Goal: Information Seeking & Learning: Find specific fact

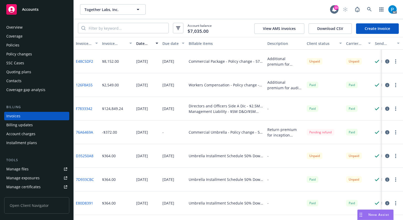
drag, startPoint x: 51, startPoint y: 9, endPoint x: 54, endPoint y: 10, distance: 3.1
click at [51, 9] on div "Accounts" at bounding box center [36, 9] width 61 height 10
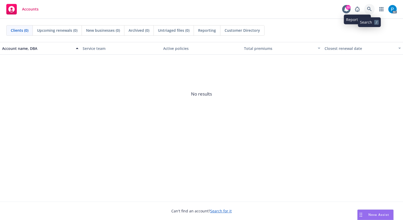
click at [370, 9] on icon at bounding box center [369, 9] width 4 height 4
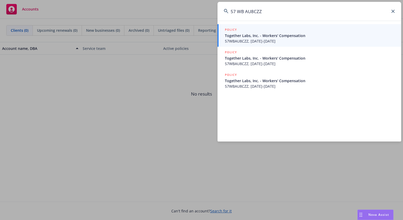
click at [237, 12] on input "57 WB AU8CZZ" at bounding box center [310, 11] width 184 height 19
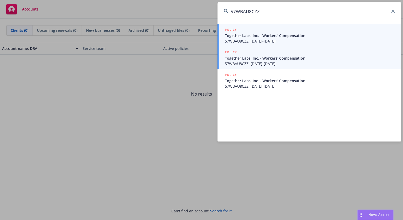
type input "57WBAU8CZZ"
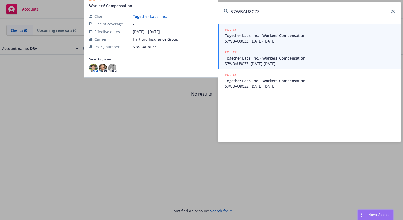
click at [280, 57] on span "Together Labs, Inc. - Workers' Compensation" at bounding box center [310, 58] width 170 height 6
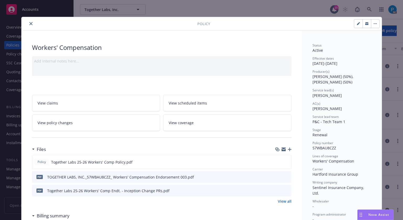
click at [29, 25] on button "close" at bounding box center [31, 23] width 6 height 6
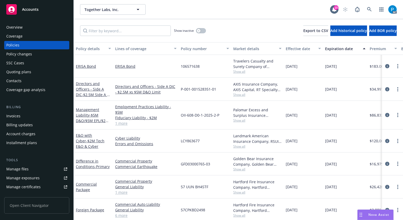
click at [18, 112] on div "Invoices" at bounding box center [13, 116] width 14 height 8
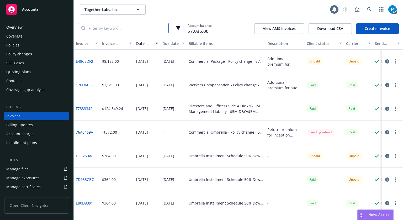
click at [99, 28] on input "search" at bounding box center [127, 28] width 83 height 10
paste input "57WBAU8CZZ"
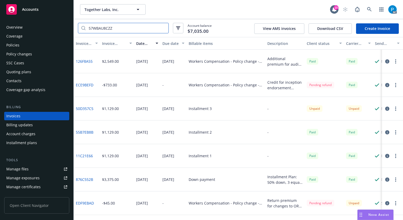
type input "57WBAU8CZZ"
click at [28, 46] on div "Policies" at bounding box center [36, 45] width 61 height 8
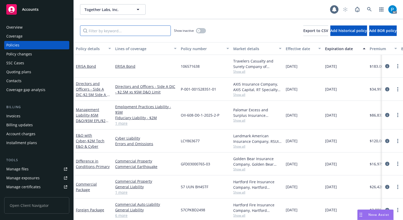
click at [128, 30] on input "Filter by keyword..." at bounding box center [125, 30] width 91 height 10
paste input "57WBAU8CZZ"
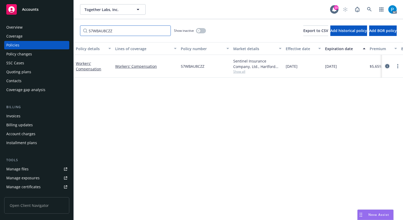
type input "57WBAU8CZZ"
click at [385, 66] on icon "circleInformation" at bounding box center [387, 66] width 4 height 4
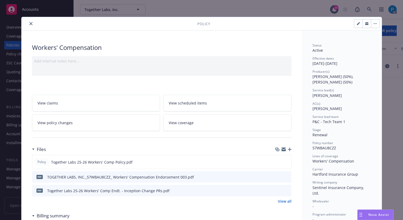
scroll to position [16, 0]
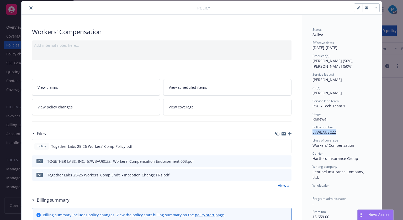
drag, startPoint x: 334, startPoint y: 133, endPoint x: 311, endPoint y: 130, distance: 23.5
click at [313, 130] on div "Policy number 57WBAU8CZZ" at bounding box center [342, 130] width 59 height 10
copy span "57WBAU8CZZ"
click at [29, 6] on icon "close" at bounding box center [30, 7] width 3 height 3
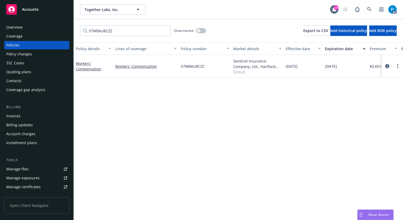
click at [29, 6] on div "Accounts" at bounding box center [36, 9] width 61 height 10
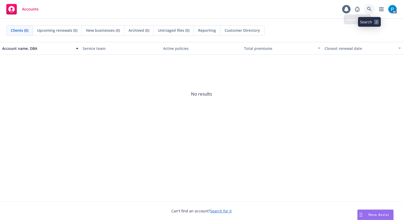
click at [366, 6] on link at bounding box center [369, 9] width 10 height 10
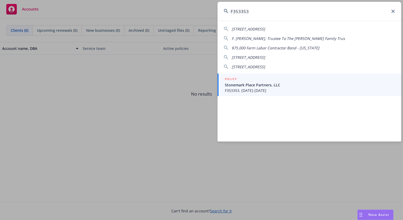
type input "F353353"
click at [254, 80] on div "POLICY" at bounding box center [310, 79] width 170 height 6
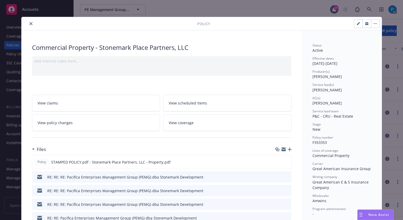
click at [29, 24] on icon "close" at bounding box center [30, 23] width 3 height 3
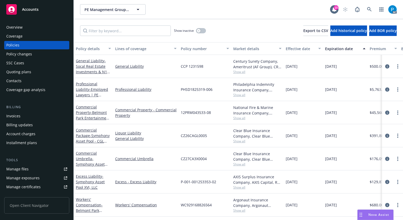
click at [22, 113] on div "Invoices" at bounding box center [36, 116] width 61 height 8
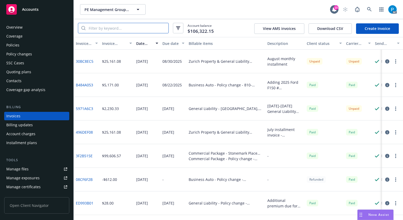
click at [124, 28] on input "search" at bounding box center [127, 28] width 83 height 10
paste input "F353353"
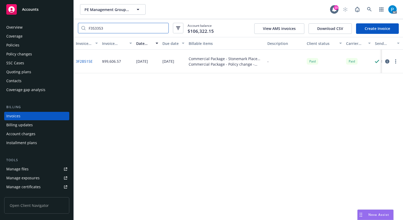
click at [109, 29] on input "F353353" at bounding box center [127, 28] width 83 height 10
paste input "4"
type input "F353354"
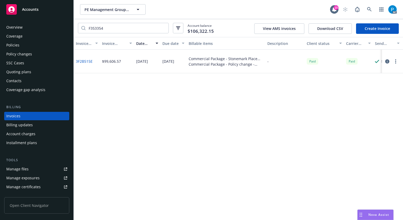
click at [21, 45] on div "Policies" at bounding box center [36, 45] width 61 height 8
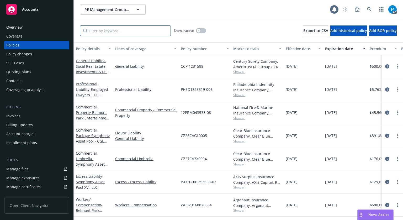
click at [116, 32] on input "Filter by keyword..." at bounding box center [125, 30] width 91 height 10
paste input "F353354"
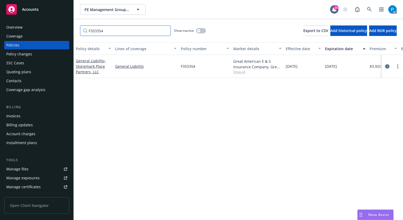
type input "F353354"
click at [385, 68] on icon "circleInformation" at bounding box center [387, 66] width 4 height 4
click at [28, 8] on span "Accounts" at bounding box center [30, 9] width 17 height 4
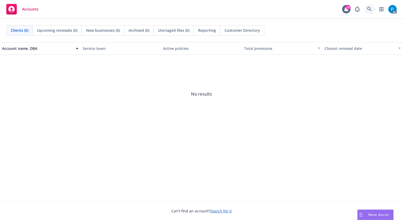
click at [368, 5] on link at bounding box center [369, 9] width 10 height 10
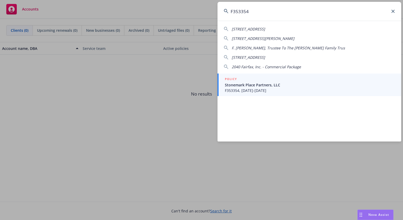
type input "F353354"
click at [247, 83] on span "Stonemark Place Partners, LLC" at bounding box center [310, 85] width 170 height 6
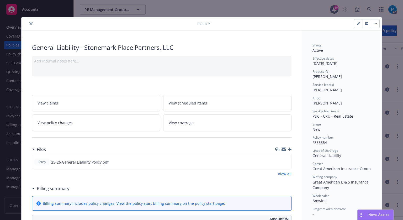
click at [29, 24] on icon "close" at bounding box center [30, 23] width 3 height 3
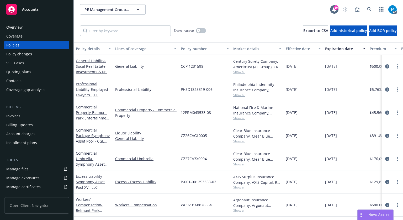
click at [32, 112] on div "Invoices" at bounding box center [36, 116] width 61 height 8
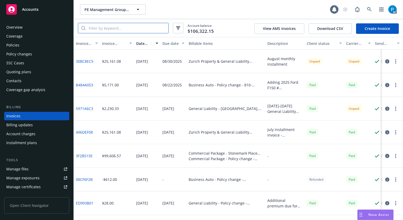
click at [118, 29] on input "search" at bounding box center [127, 28] width 83 height 10
paste input "F353354"
type input "F353354"
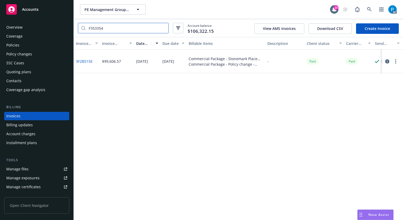
click at [163, 26] on input "F353354" at bounding box center [127, 28] width 83 height 10
click at [163, 27] on input "F353354" at bounding box center [127, 28] width 83 height 10
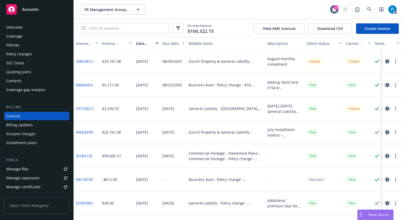
click at [385, 109] on icon "button" at bounding box center [387, 109] width 4 height 4
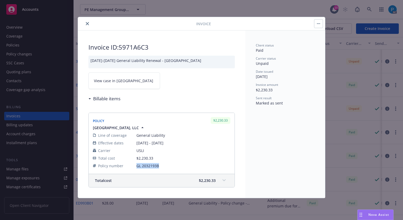
drag, startPoint x: 159, startPoint y: 166, endPoint x: 133, endPoint y: 165, distance: 25.7
click at [133, 165] on tr "Policy number GL 2032193B" at bounding box center [162, 166] width 138 height 8
copy tr "GL 2032193B"
click at [86, 24] on icon "close" at bounding box center [87, 23] width 3 height 3
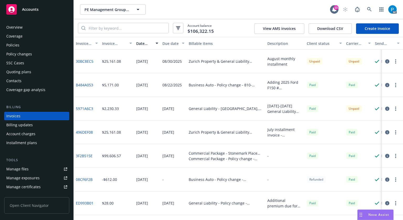
click at [29, 44] on div "Policies" at bounding box center [36, 45] width 61 height 8
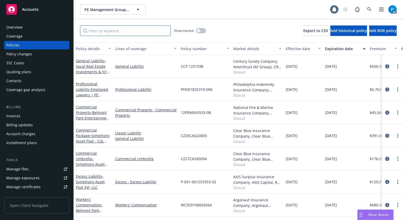
click at [116, 31] on input "Filter by keyword..." at bounding box center [125, 30] width 91 height 10
paste input "GL 2032193B"
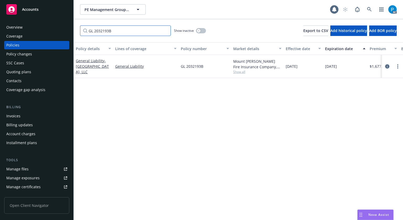
type input "GL 2032193B"
click at [385, 66] on icon "circleInformation" at bounding box center [387, 66] width 4 height 4
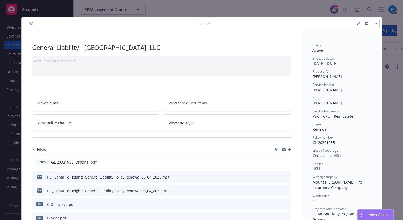
click at [29, 21] on button "close" at bounding box center [31, 23] width 6 height 6
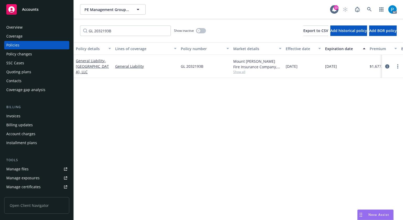
click at [31, 12] on span "Accounts" at bounding box center [30, 9] width 17 height 4
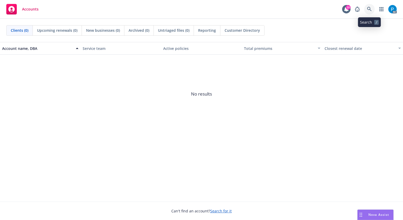
click at [369, 8] on icon at bounding box center [369, 9] width 5 height 5
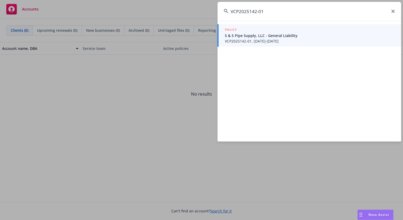
type input "VCP2025142-01"
click at [257, 33] on span "S & S Pipe Supply, LLC - General Liability" at bounding box center [310, 36] width 170 height 6
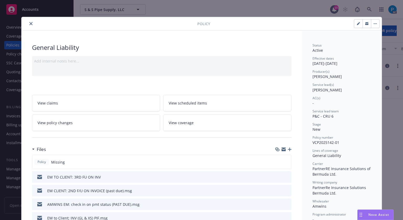
click at [29, 23] on icon "close" at bounding box center [30, 23] width 3 height 3
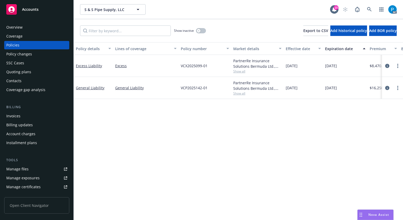
click at [24, 113] on div "Invoices" at bounding box center [36, 116] width 61 height 8
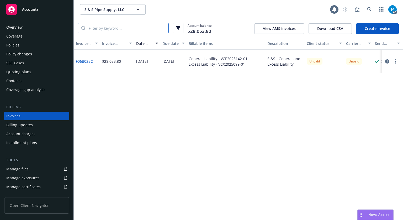
click at [109, 28] on input "search" at bounding box center [127, 28] width 83 height 10
paste input "VCP2025142-01"
type input "VCP2025142-01"
click at [17, 45] on div "Policies" at bounding box center [12, 45] width 13 height 8
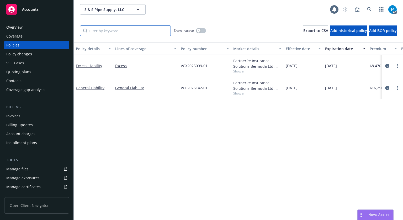
click at [110, 31] on input "Filter by keyword..." at bounding box center [125, 30] width 91 height 10
paste input "VCP2025142-01"
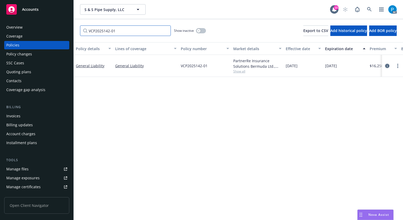
type input "VCP2025142-01"
click at [385, 66] on icon "circleInformation" at bounding box center [387, 66] width 4 height 4
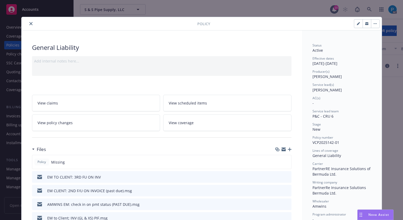
scroll to position [16, 0]
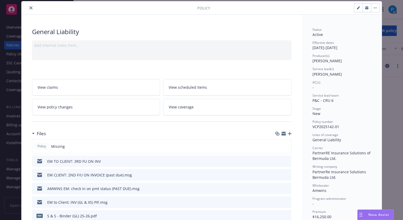
click at [29, 9] on icon "close" at bounding box center [30, 7] width 3 height 3
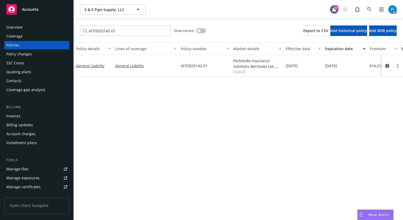
click at [28, 9] on span "Accounts" at bounding box center [30, 9] width 17 height 4
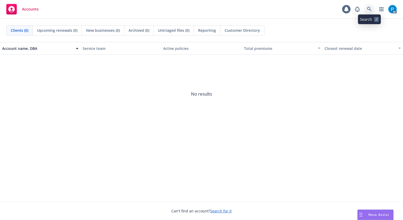
click at [369, 6] on link at bounding box center [369, 9] width 10 height 10
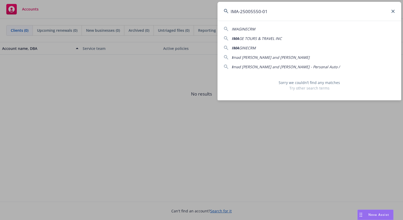
click at [269, 12] on input "IMA-25005550-01" at bounding box center [310, 11] width 184 height 19
paste input "Botanic Tonics LLC"
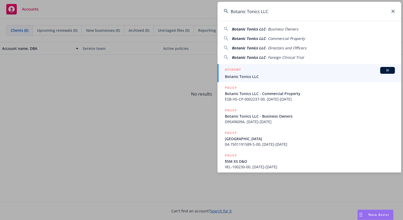
type input "Botanic Tonics LLC"
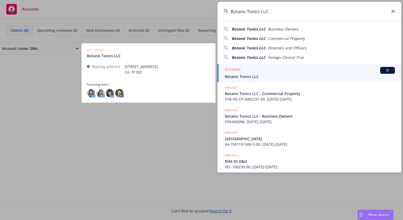
click at [271, 70] on div "ACCOUNT BI" at bounding box center [310, 70] width 170 height 7
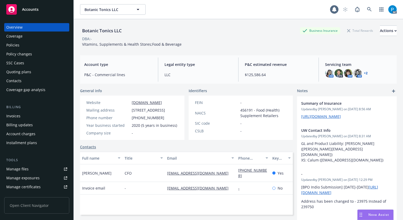
click at [21, 114] on div "Invoices" at bounding box center [36, 116] width 61 height 8
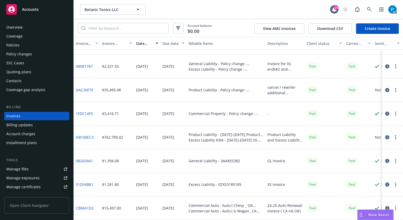
scroll to position [46, 0]
click at [33, 11] on span "Accounts" at bounding box center [30, 9] width 17 height 4
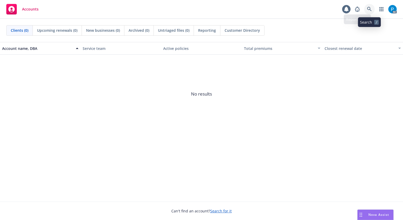
click at [367, 8] on icon at bounding box center [369, 9] width 5 height 5
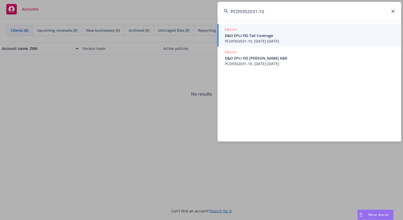
type input "PCD9302031-10"
click at [261, 37] on span "D&O EPLI FID Tail Coverage" at bounding box center [310, 36] width 170 height 6
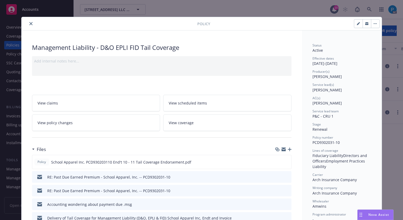
click at [29, 23] on icon "close" at bounding box center [30, 23] width 3 height 3
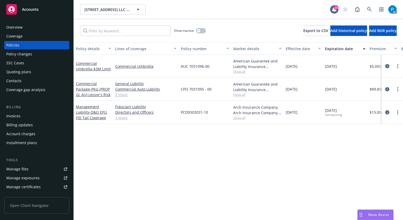
click at [16, 117] on div "Invoices" at bounding box center [13, 116] width 14 height 8
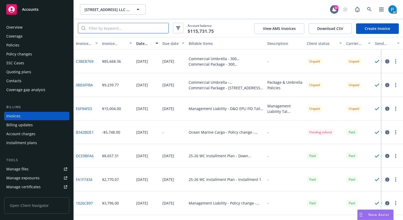
click at [112, 27] on input "search" at bounding box center [127, 28] width 83 height 10
paste input "PCD9302031-10"
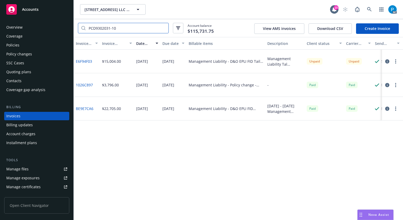
type input "PCD9302031-10"
click at [38, 12] on span "Accounts" at bounding box center [30, 9] width 17 height 4
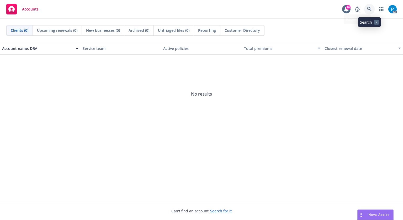
click at [370, 8] on icon at bounding box center [369, 9] width 4 height 4
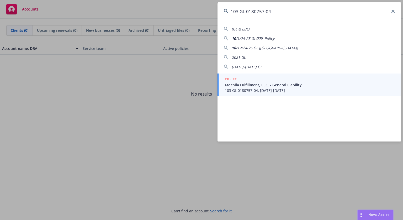
type input "103 GL 0180757-04"
click at [267, 79] on div "POLICY" at bounding box center [310, 79] width 170 height 6
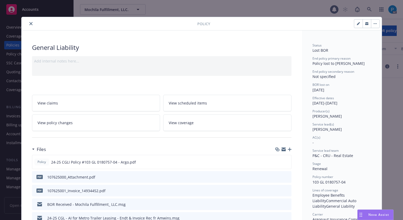
click at [30, 23] on icon "close" at bounding box center [30, 23] width 3 height 3
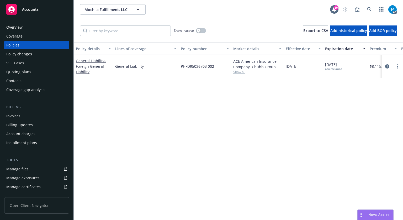
click at [28, 119] on div "Invoices" at bounding box center [36, 116] width 61 height 8
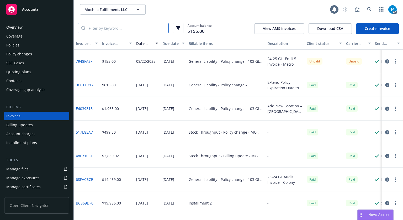
click at [120, 29] on input "search" at bounding box center [127, 28] width 83 height 10
paste input "103 GL 0180757-04"
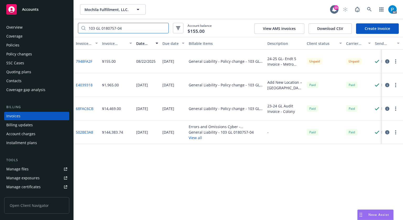
type input "103 GL 0180757-04"
